Goal: Book appointment/travel/reservation

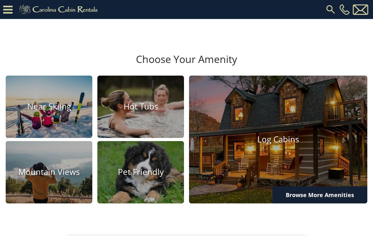
scroll to position [335, 0]
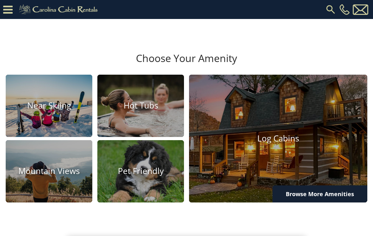
click at [49, 112] on img at bounding box center [49, 106] width 87 height 62
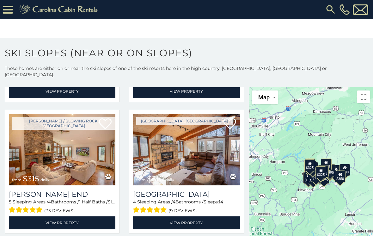
scroll to position [531, 0]
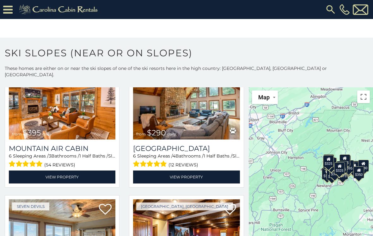
scroll to position [1625, 0]
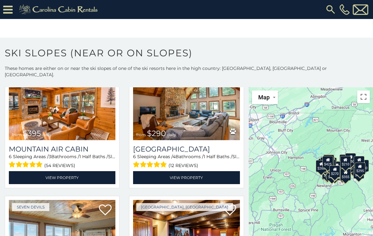
click at [209, 171] on link "View Property" at bounding box center [186, 177] width 107 height 13
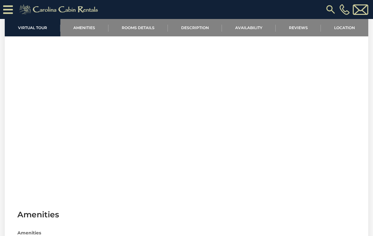
scroll to position [246, 0]
